Goal: Download file/media

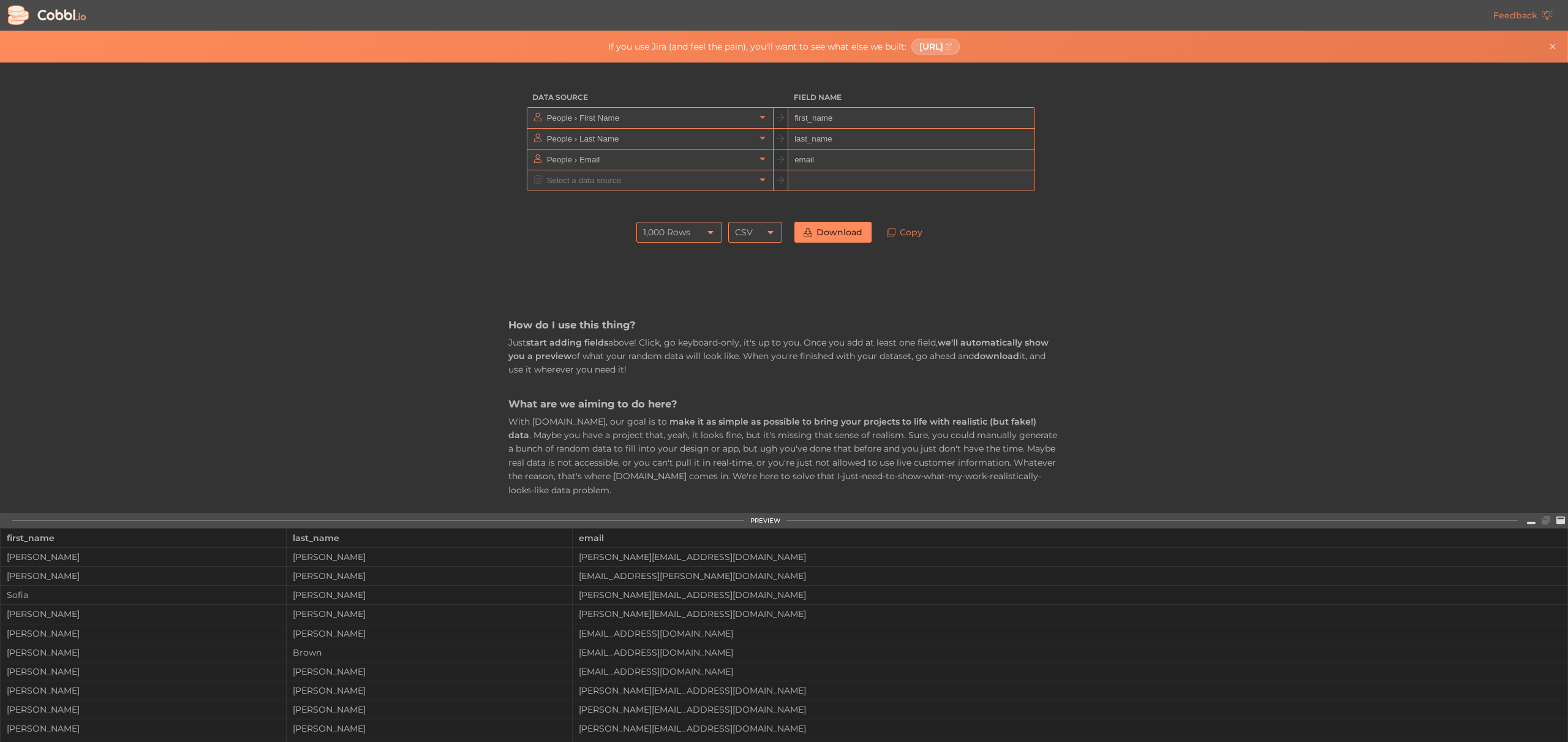
click at [467, 259] on div "Data Source Field Name People › First Name first_name People › Last Name last_n…" at bounding box center [784, 287] width 1567 height 450
click at [742, 121] on input "text" at bounding box center [649, 118] width 212 height 20
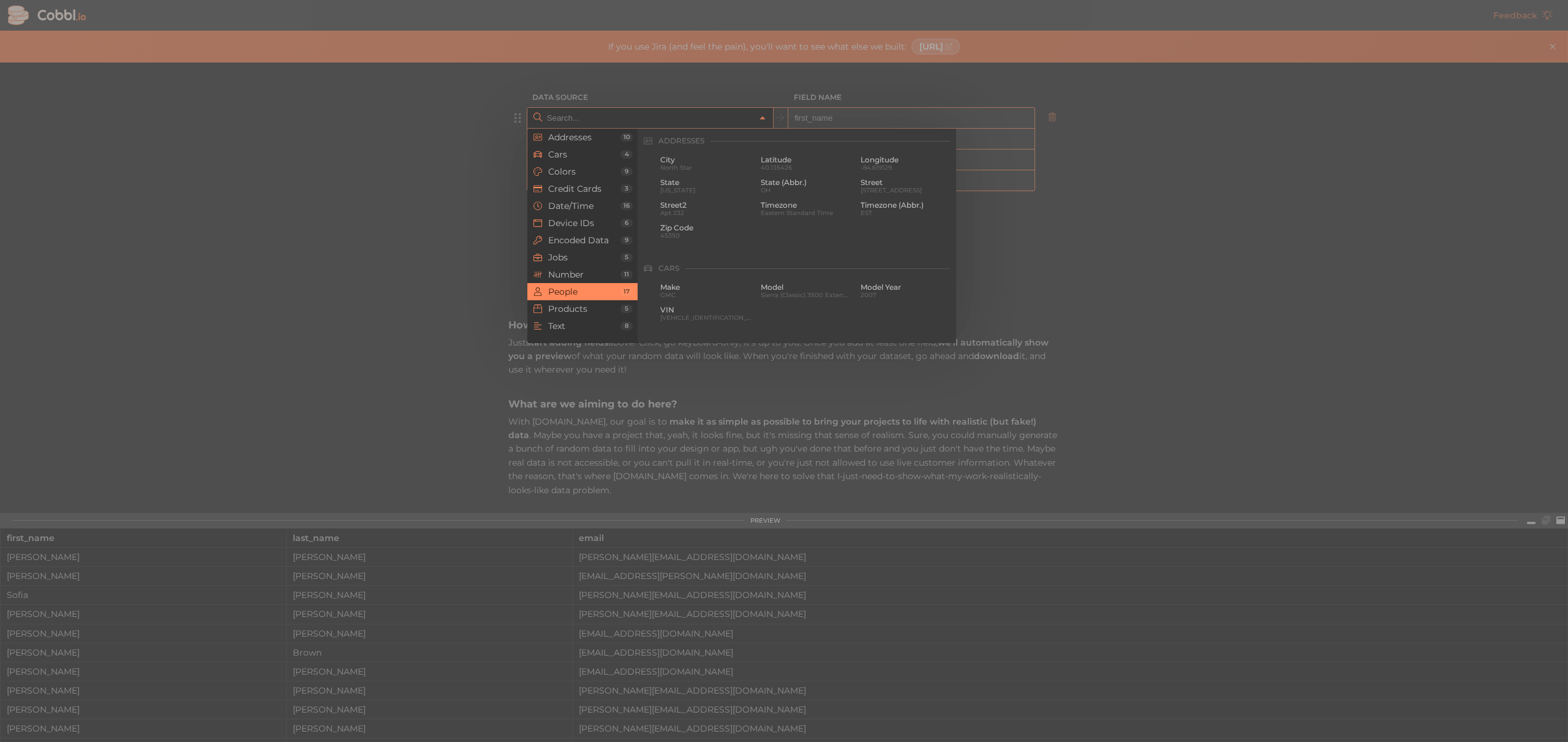
scroll to position [943, 0]
click at [737, 103] on div at bounding box center [784, 371] width 1568 height 742
type input "People › First Name"
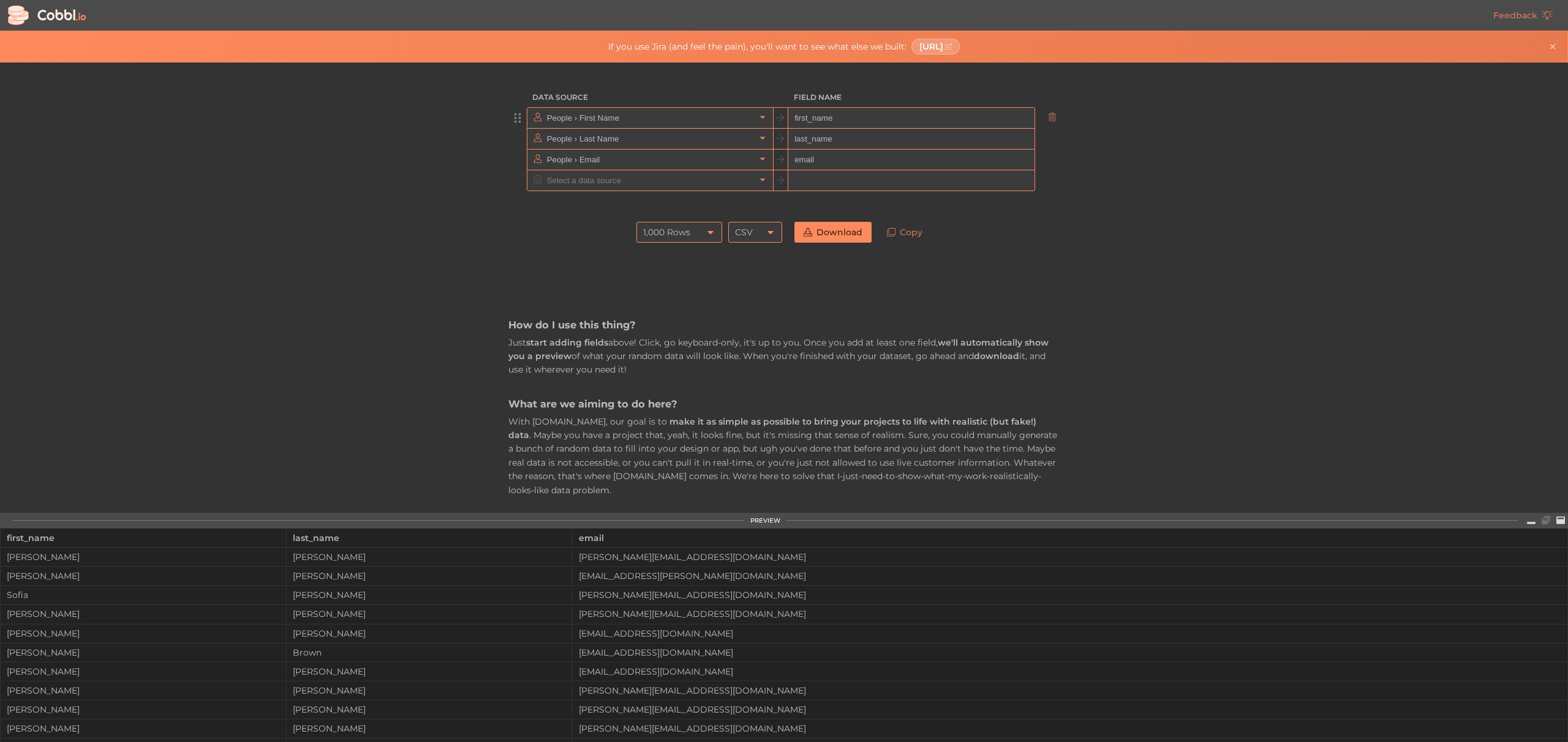
click at [848, 116] on input "first_name" at bounding box center [911, 118] width 246 height 20
type input "salesforce_contact_key"
click at [641, 117] on input "text" at bounding box center [649, 118] width 212 height 20
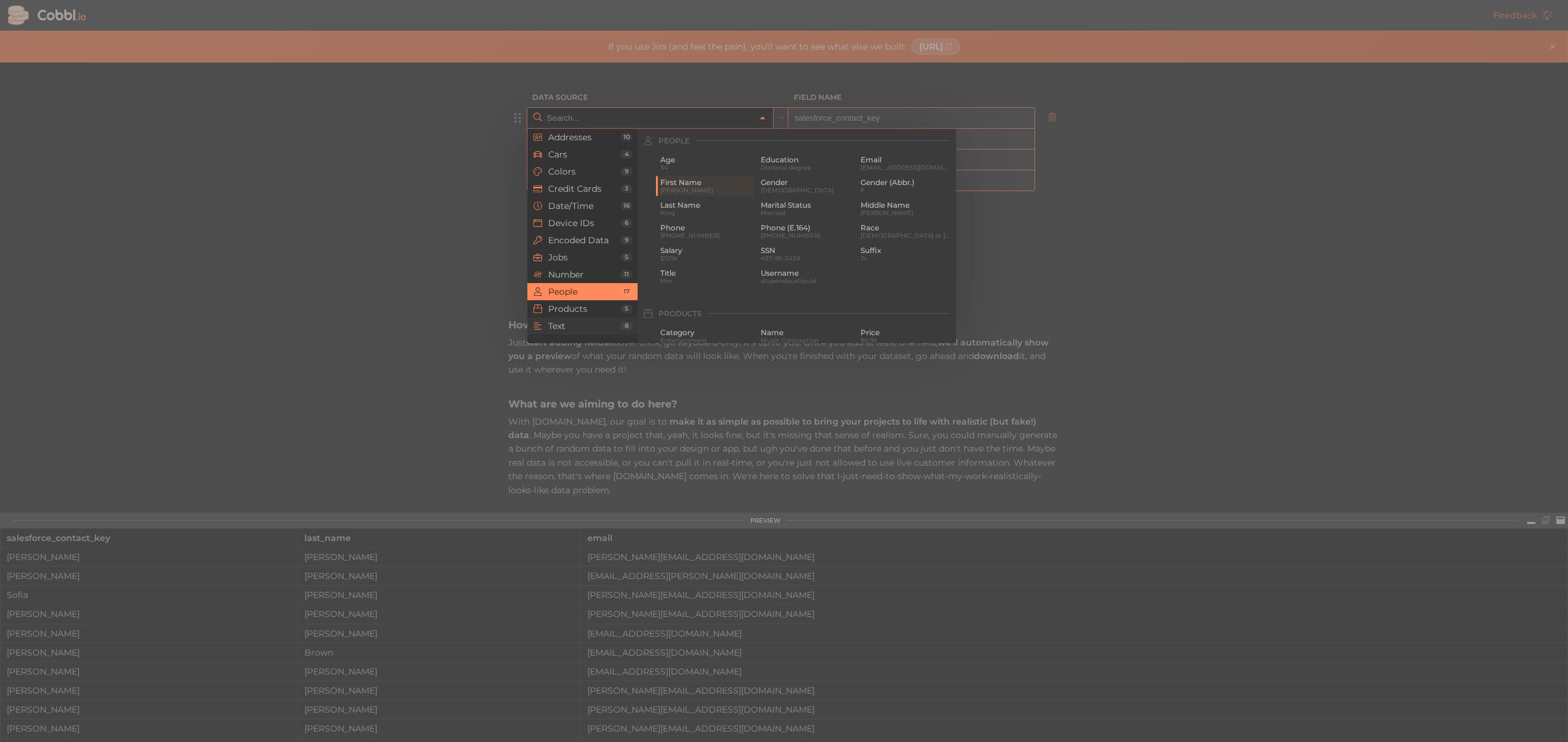
click at [564, 325] on span "Text" at bounding box center [584, 325] width 72 height 10
click at [575, 240] on span "Encoded Data" at bounding box center [584, 240] width 72 height 10
click at [574, 226] on span "Device IDs" at bounding box center [584, 222] width 72 height 10
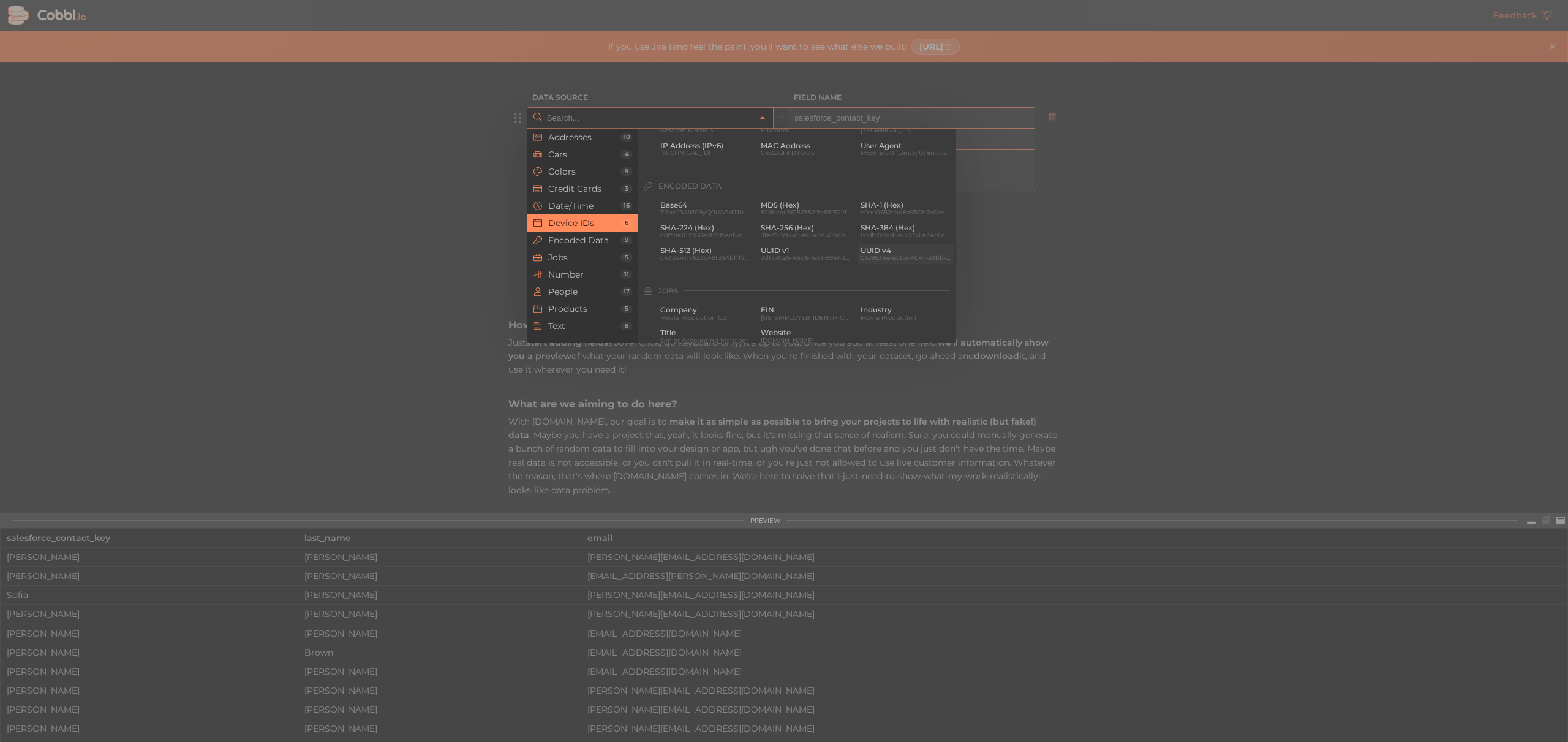
click at [879, 256] on span "01a9634e-ecb5-404f-a9bb-caf7a6cad9ec" at bounding box center [906, 257] width 91 height 7
type input "Encoded Data › UUID v4"
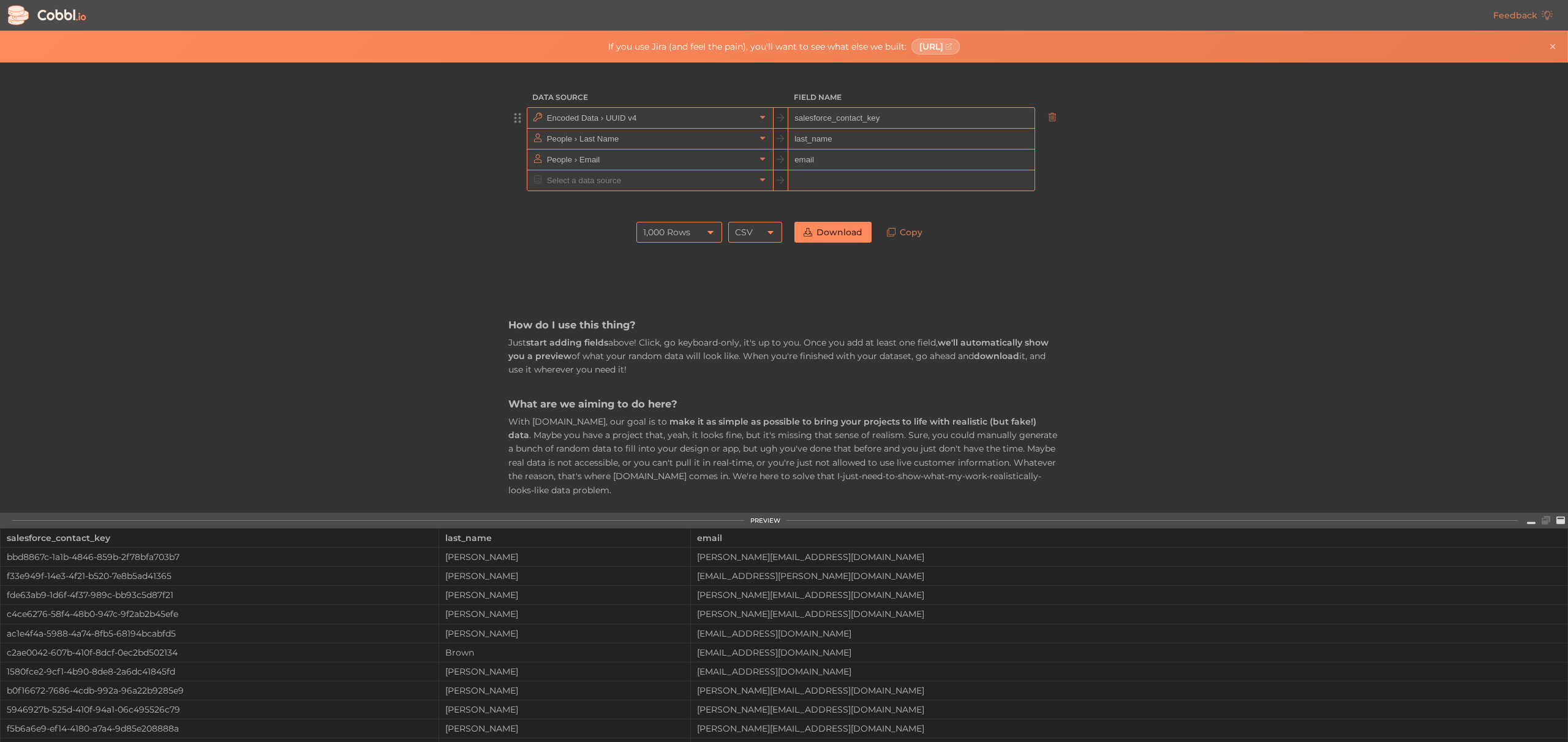
click at [444, 176] on div "Data Source Field Name Encoded Data › UUID v4 salesforce_contact_key People › L…" at bounding box center [784, 287] width 1567 height 450
click at [841, 143] on input "last_name" at bounding box center [911, 139] width 246 height 20
type input "donationToBeAssigned"
click at [1051, 160] on icon at bounding box center [1052, 158] width 8 height 8
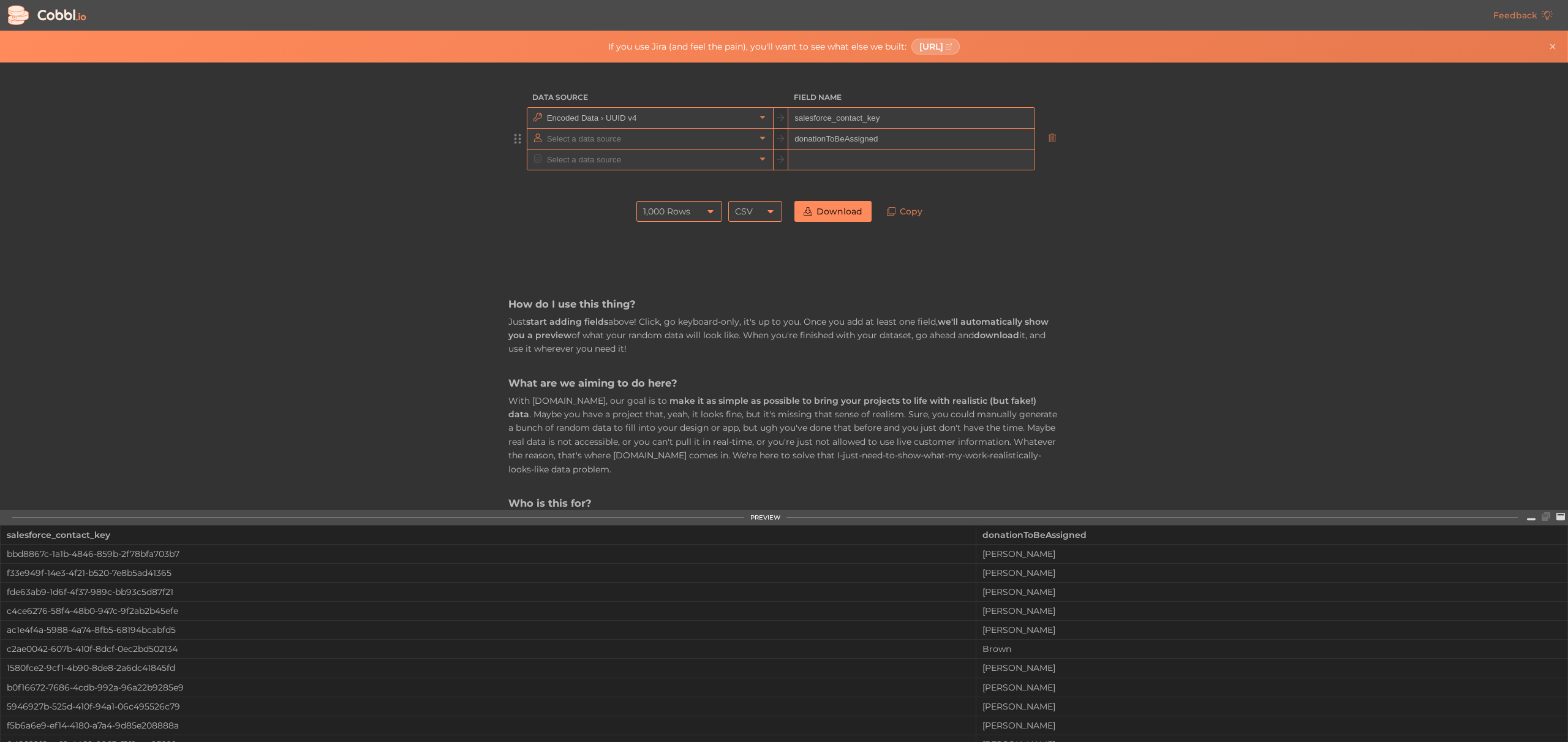
click at [680, 143] on input "text" at bounding box center [649, 139] width 212 height 20
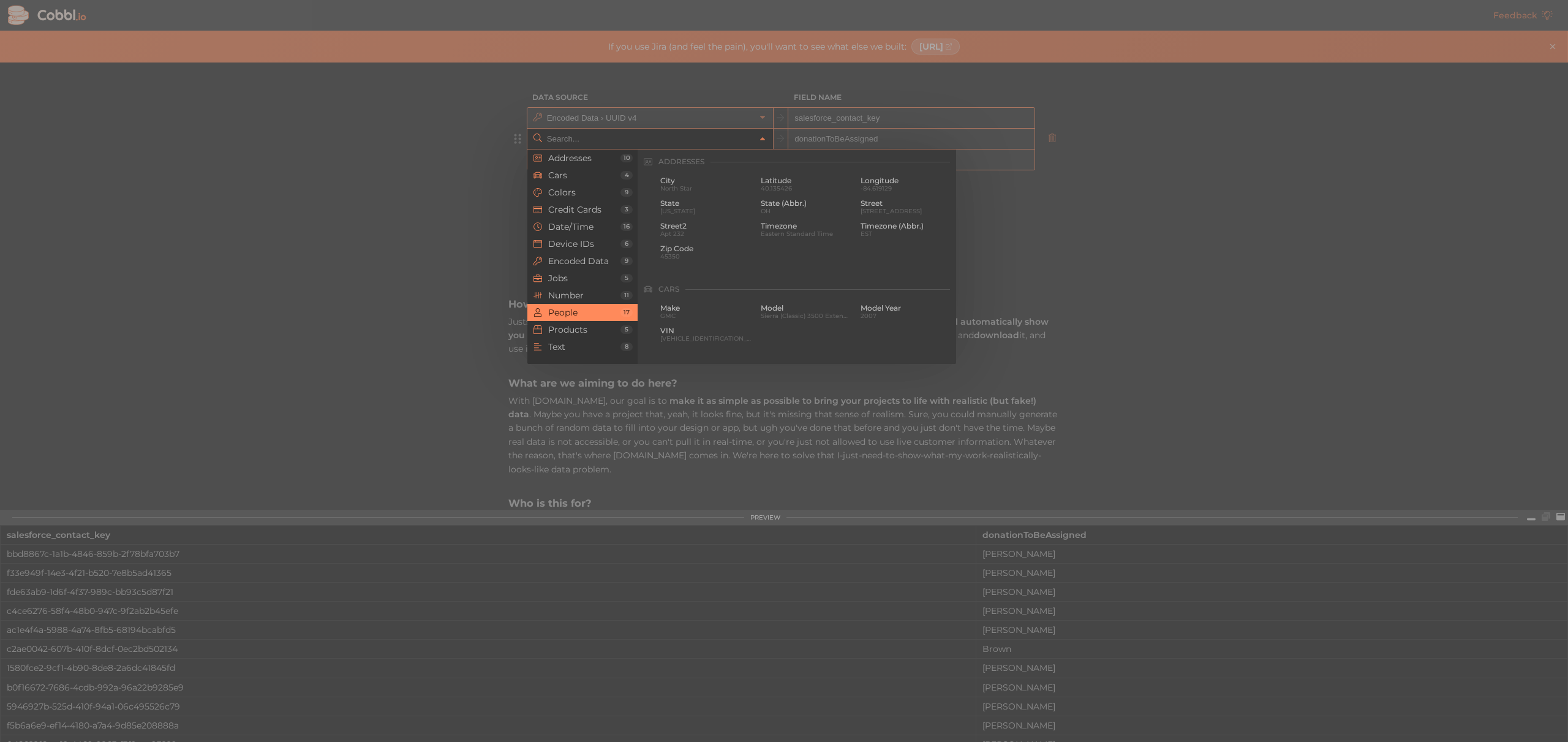
scroll to position [943, 0]
click at [578, 295] on span "Number" at bounding box center [584, 295] width 72 height 10
click at [889, 237] on span "27264" at bounding box center [906, 240] width 91 height 7
type input "Number › int (16-bit)"
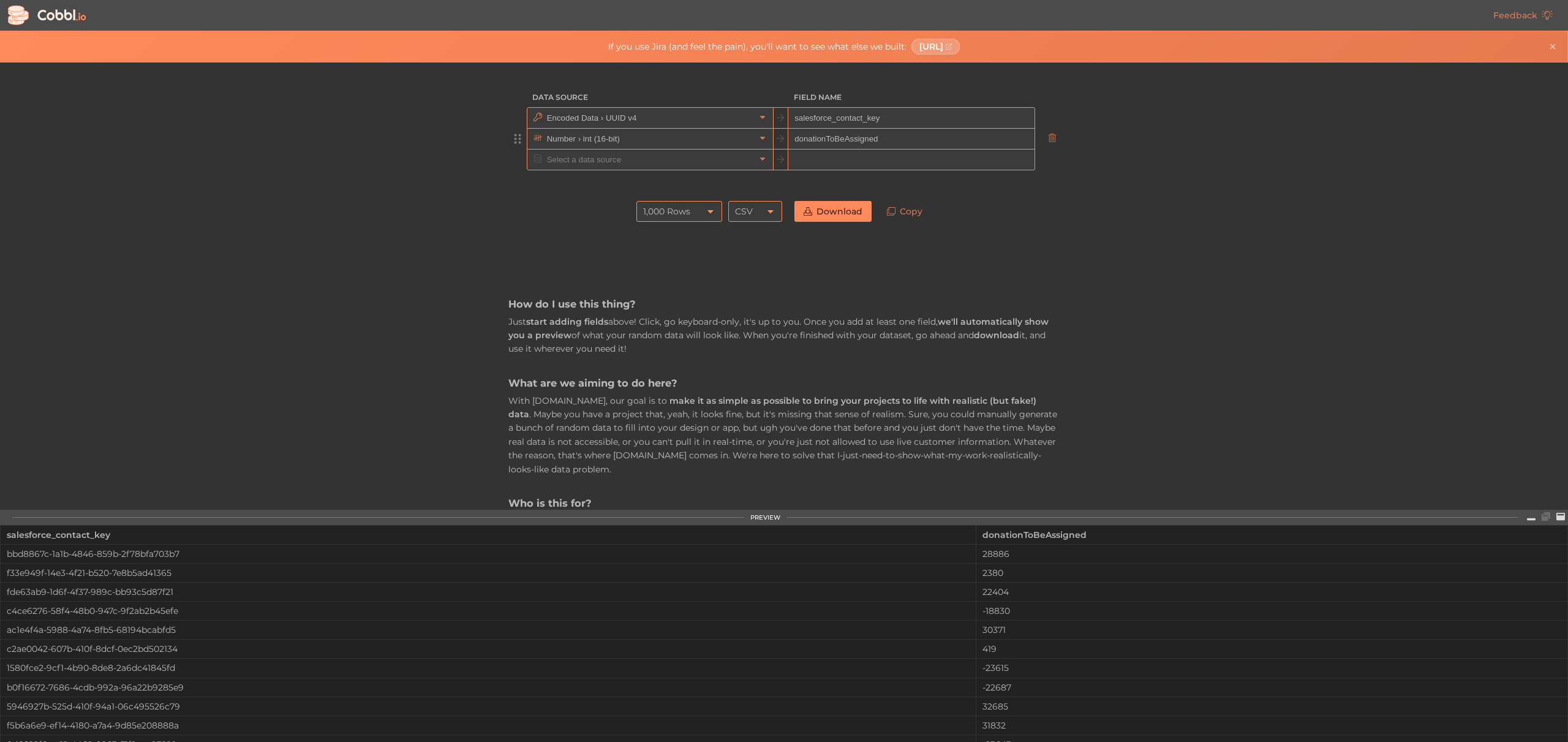
click at [981, 183] on div at bounding box center [784, 182] width 551 height 24
click at [717, 142] on input "text" at bounding box center [649, 139] width 212 height 20
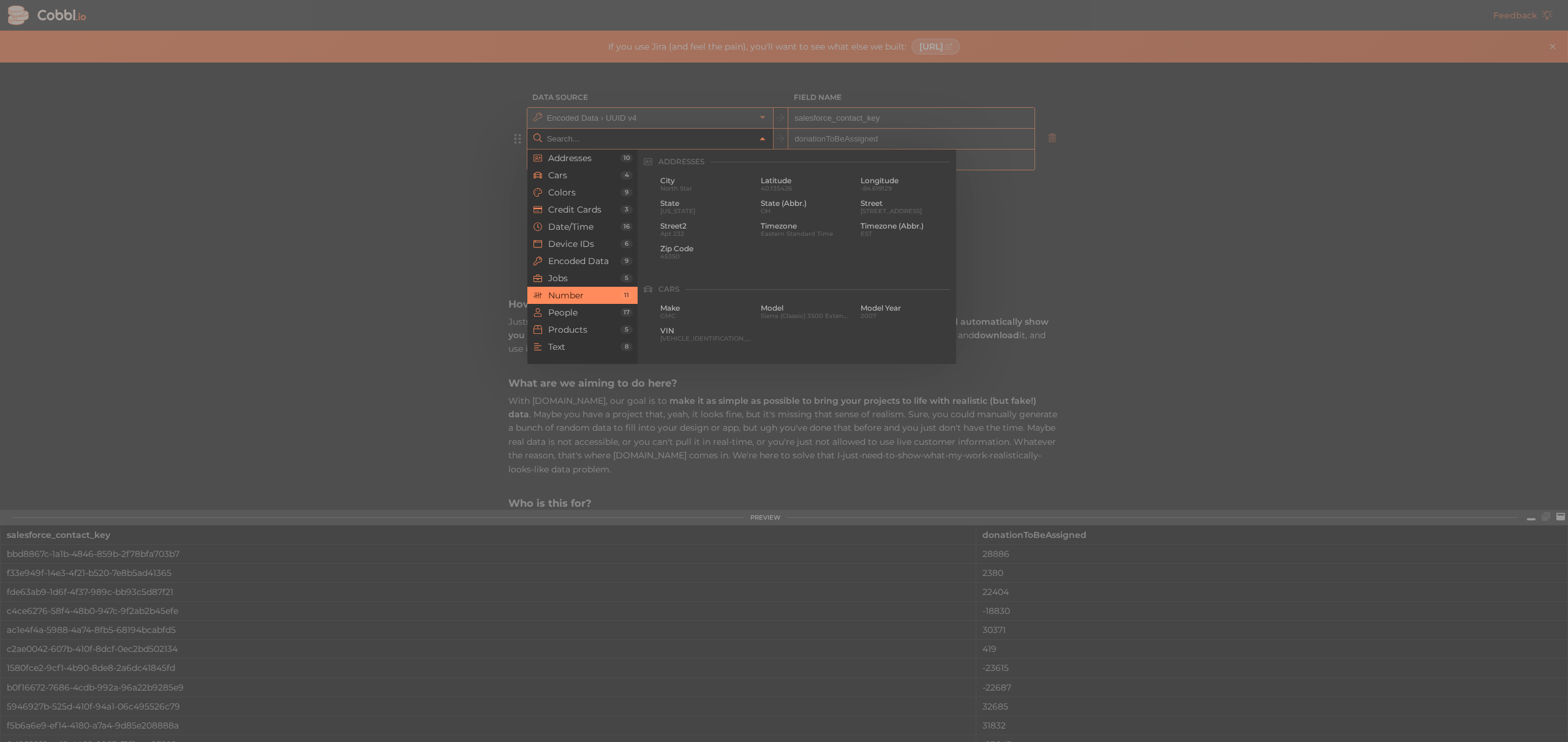
scroll to position [816, 0]
click at [362, 159] on div at bounding box center [784, 371] width 1568 height 742
type input "Number › int (16-bit)"
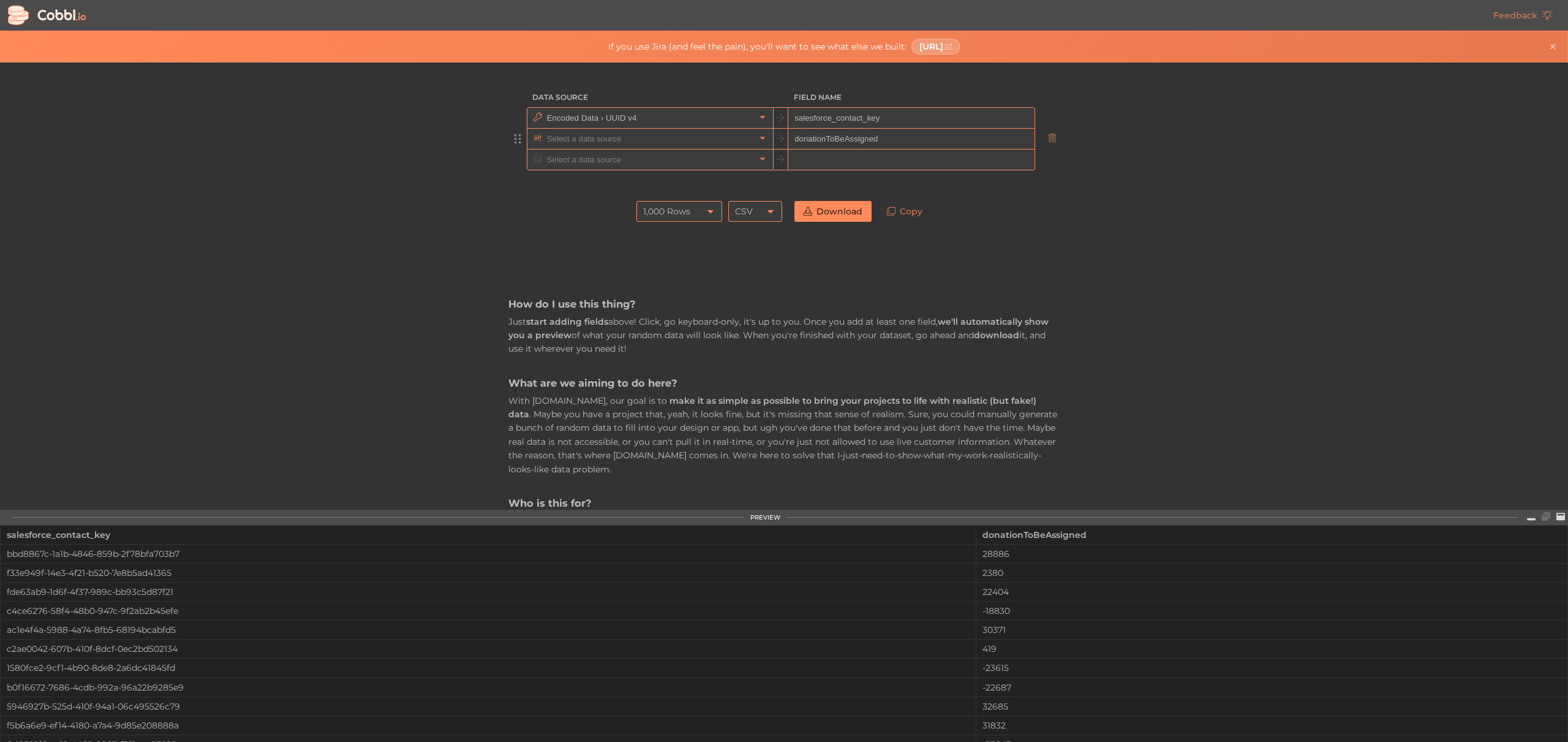
click at [712, 140] on input "text" at bounding box center [649, 139] width 212 height 20
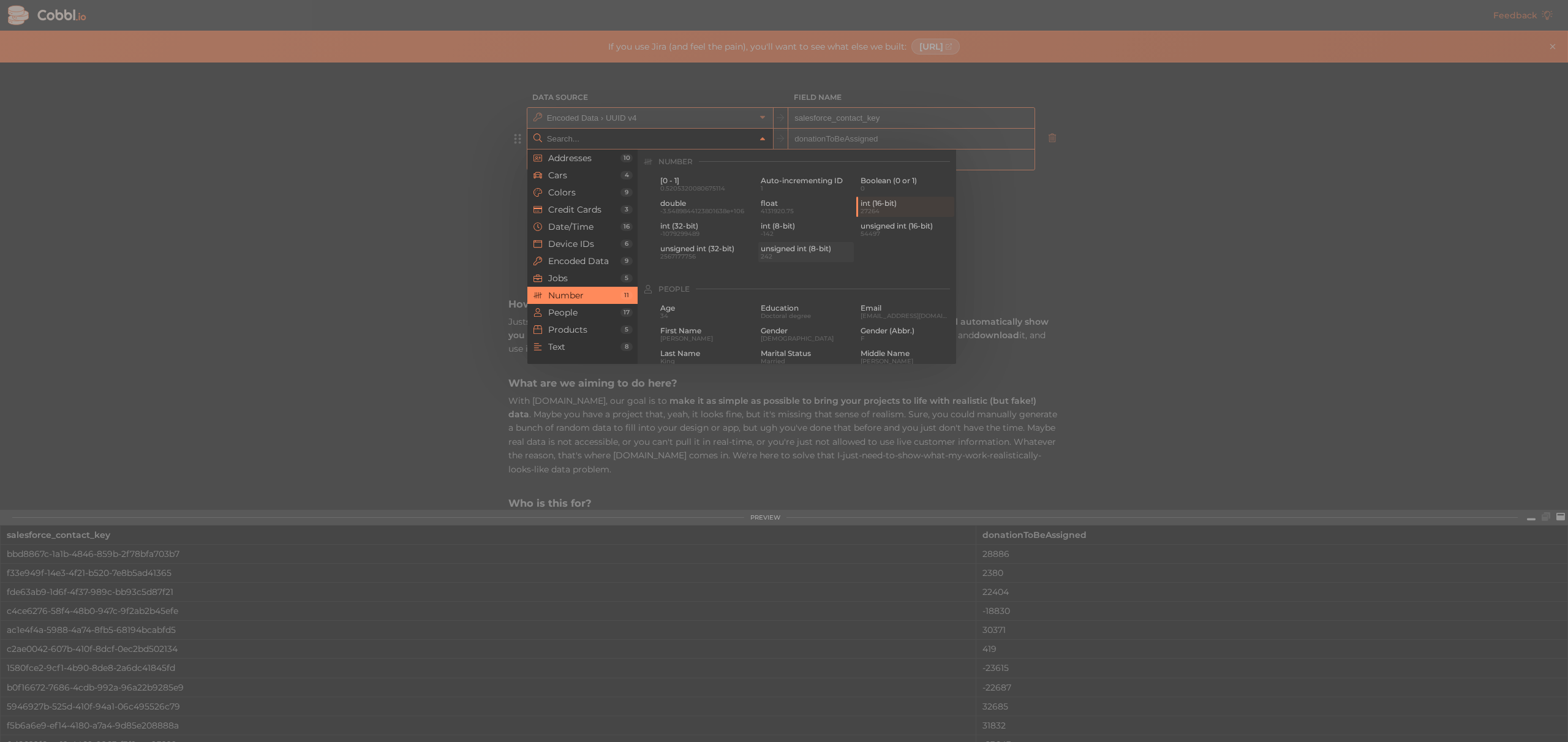
click at [787, 253] on span "242" at bounding box center [806, 256] width 91 height 7
type input "Number › unsigned int (8-bit)"
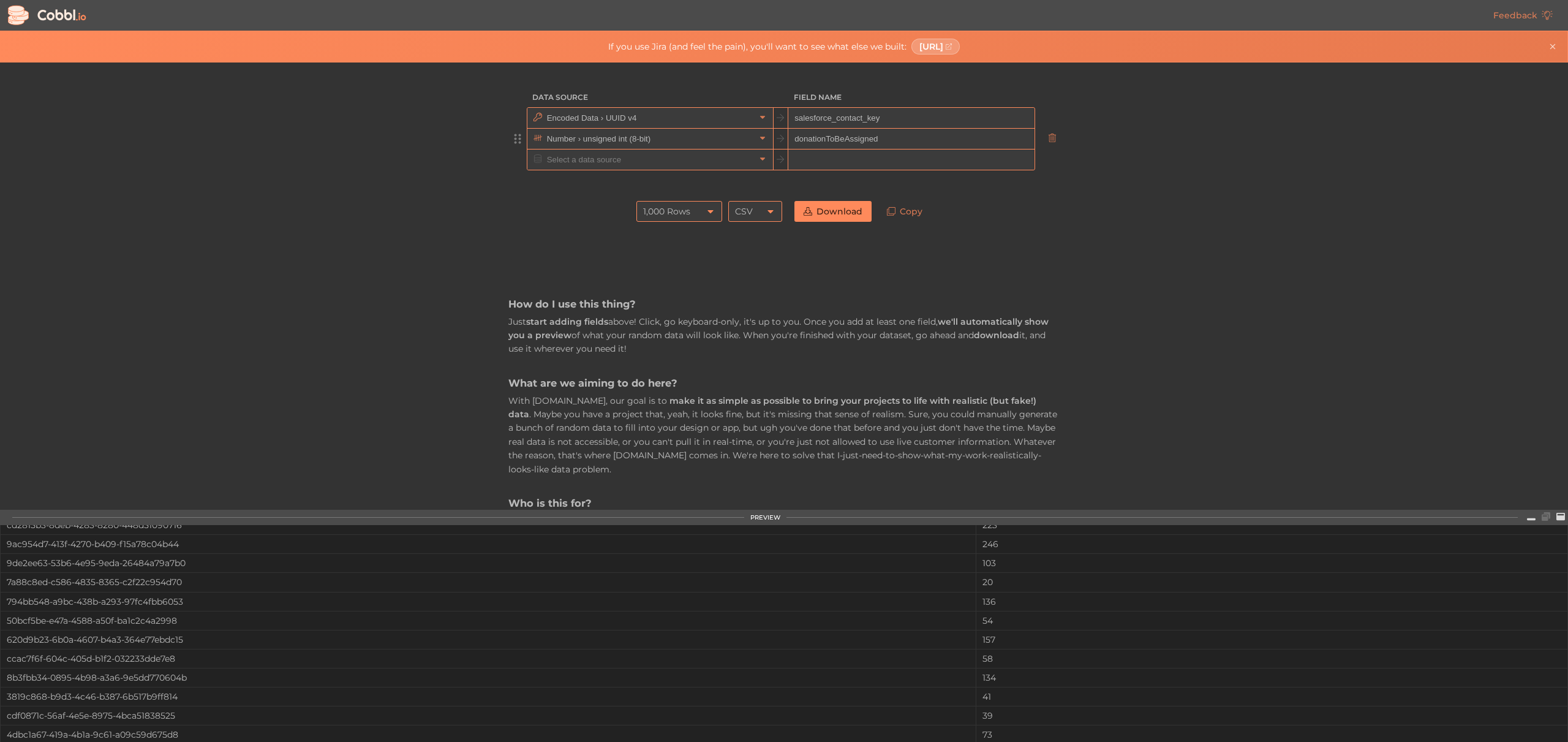
scroll to position [0, 0]
click at [384, 350] on div "Data Source Field Name Encoded Data › UUID v4 salesforce_contact_key Number › u…" at bounding box center [784, 285] width 1567 height 447
click at [332, 136] on div "Data Source Field Name Encoded Data › UUID v4 salesforce_contact_key Number › u…" at bounding box center [784, 285] width 1567 height 447
click at [672, 209] on div "1,000 Rows" at bounding box center [667, 211] width 47 height 20
click at [668, 294] on li "10,000 Rows" at bounding box center [680, 294] width 84 height 20
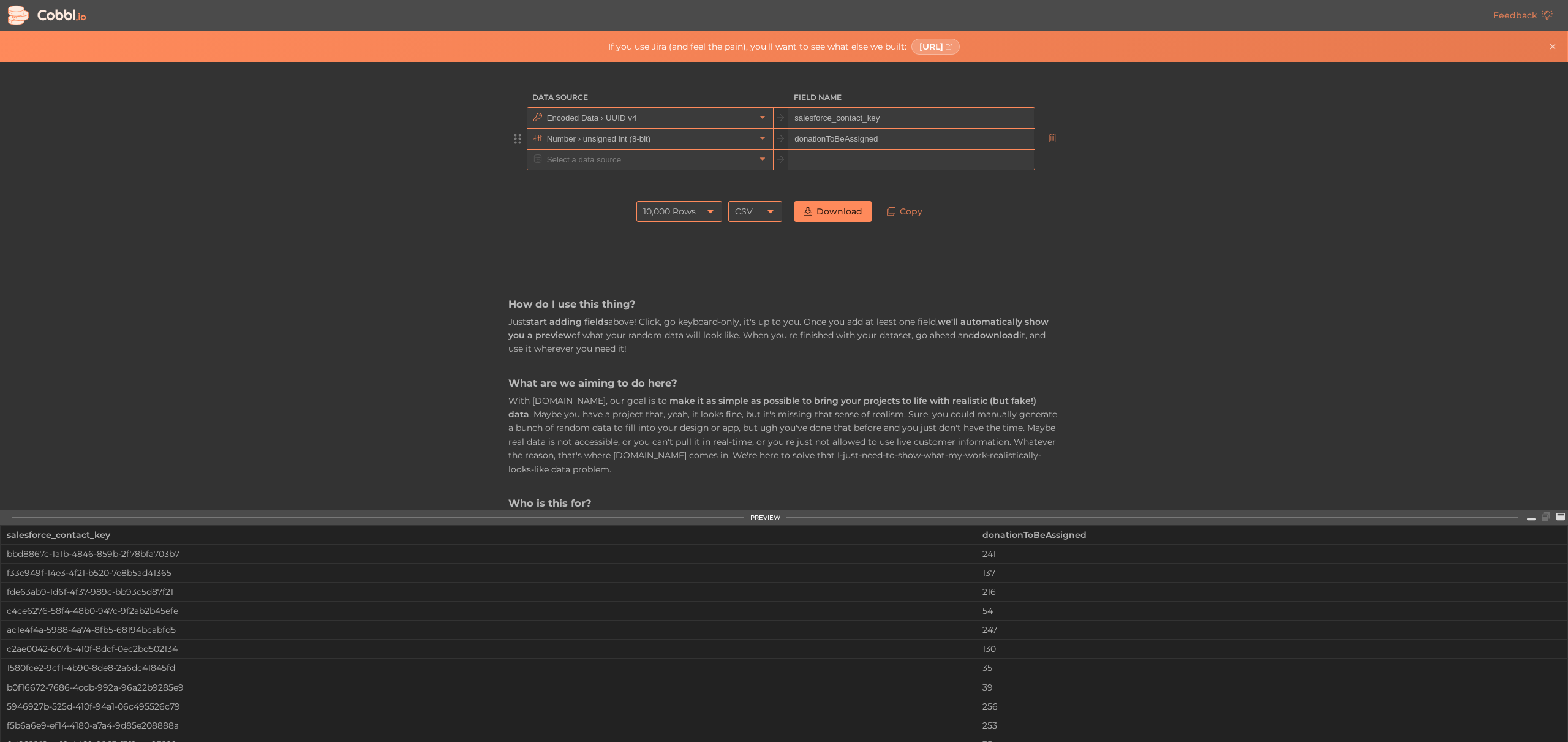
click at [503, 253] on div "Data Source Field Name Encoded Data › UUID v4 salesforce_contact_key Number › u…" at bounding box center [784, 554] width 582 height 984
click at [843, 216] on link "Download" at bounding box center [833, 211] width 77 height 20
click at [1189, 206] on div "Data Source Field Name Encoded Data › UUID v4 salesforce_contact_key Number › u…" at bounding box center [784, 285] width 1567 height 447
click at [825, 134] on input "donationToBeAssigned" at bounding box center [911, 139] width 246 height 20
